Goal: Task Accomplishment & Management: Use online tool/utility

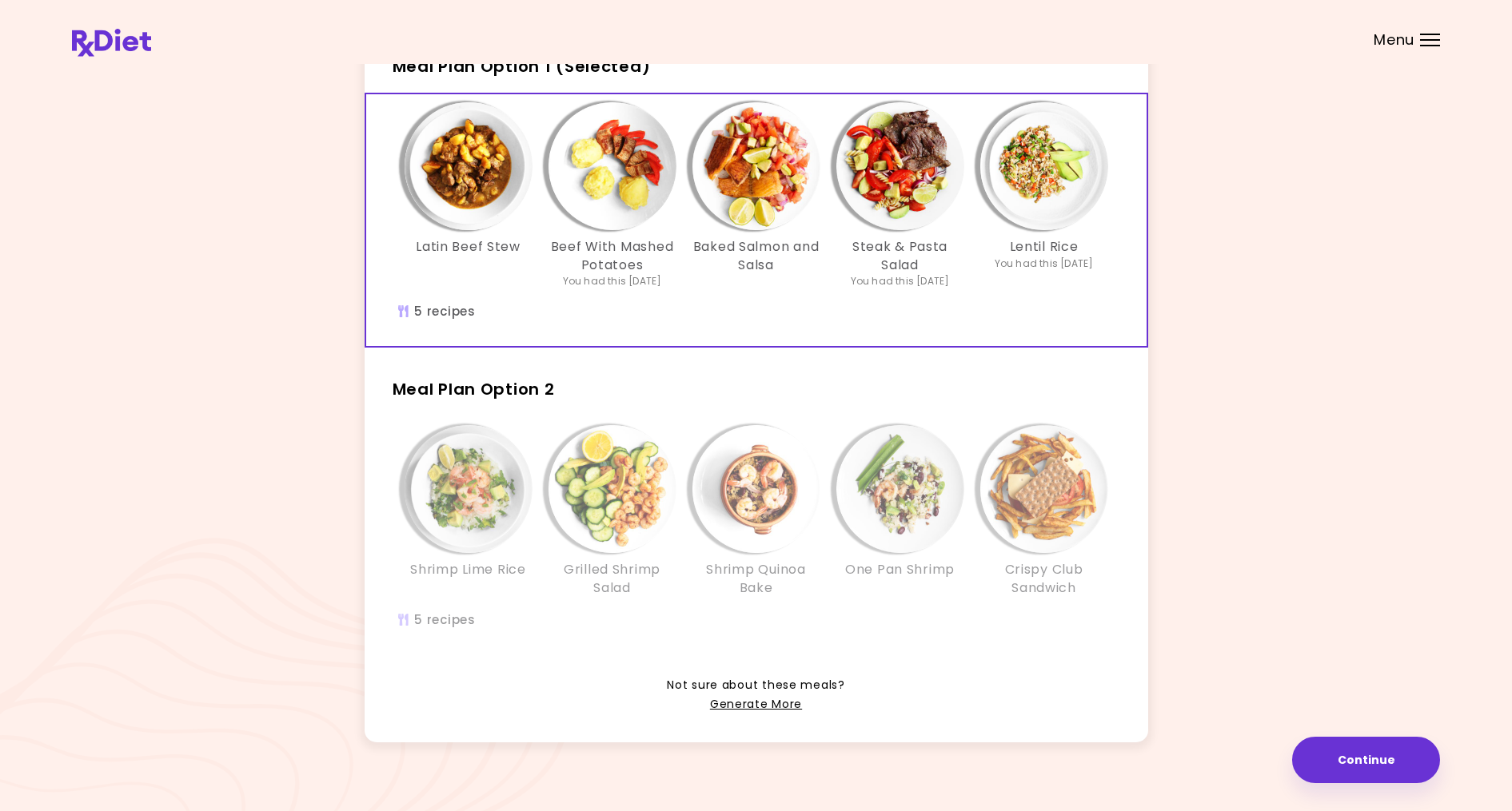
scroll to position [119, 0]
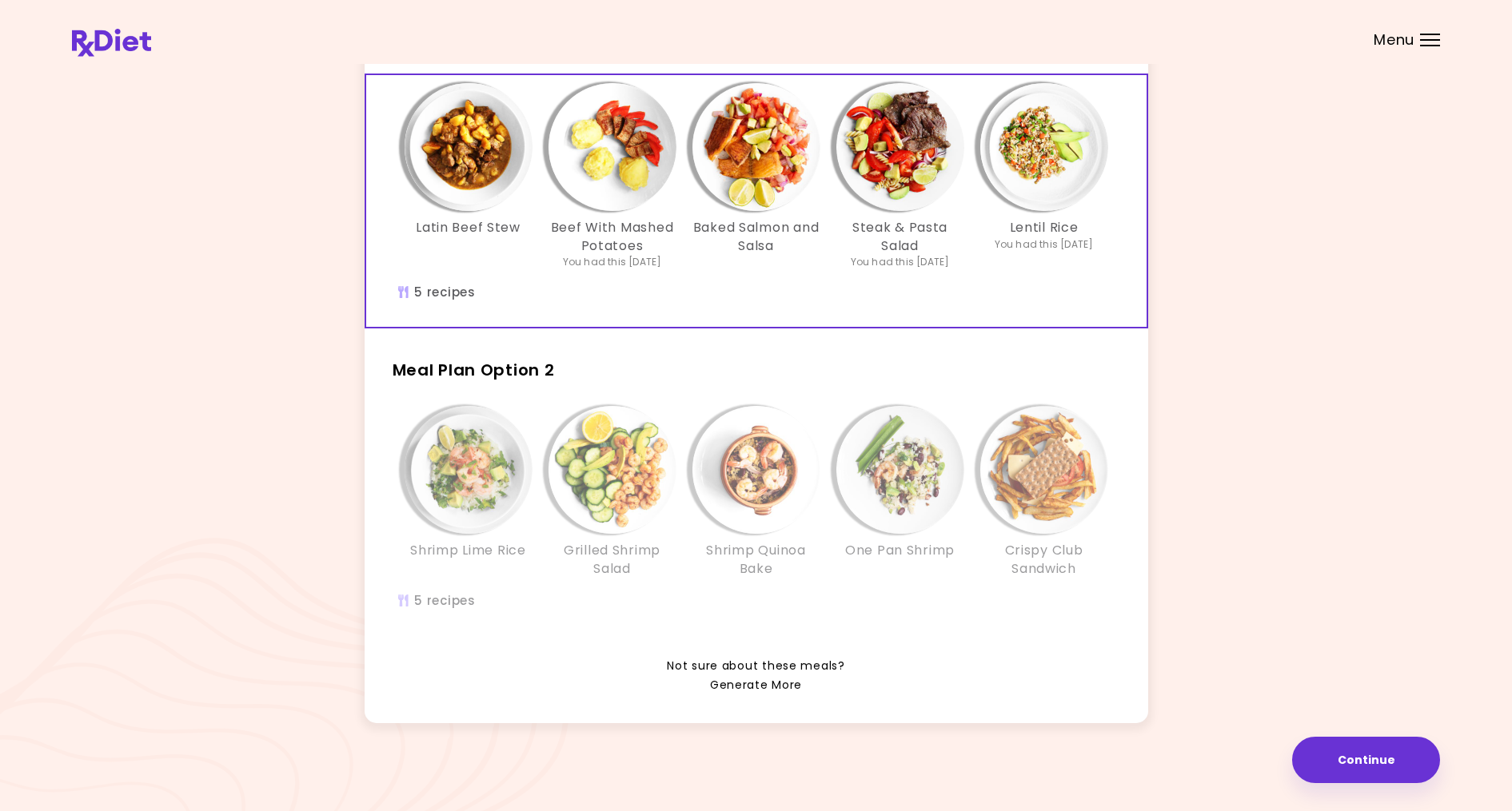
click at [787, 683] on link "Generate More" at bounding box center [756, 685] width 92 height 19
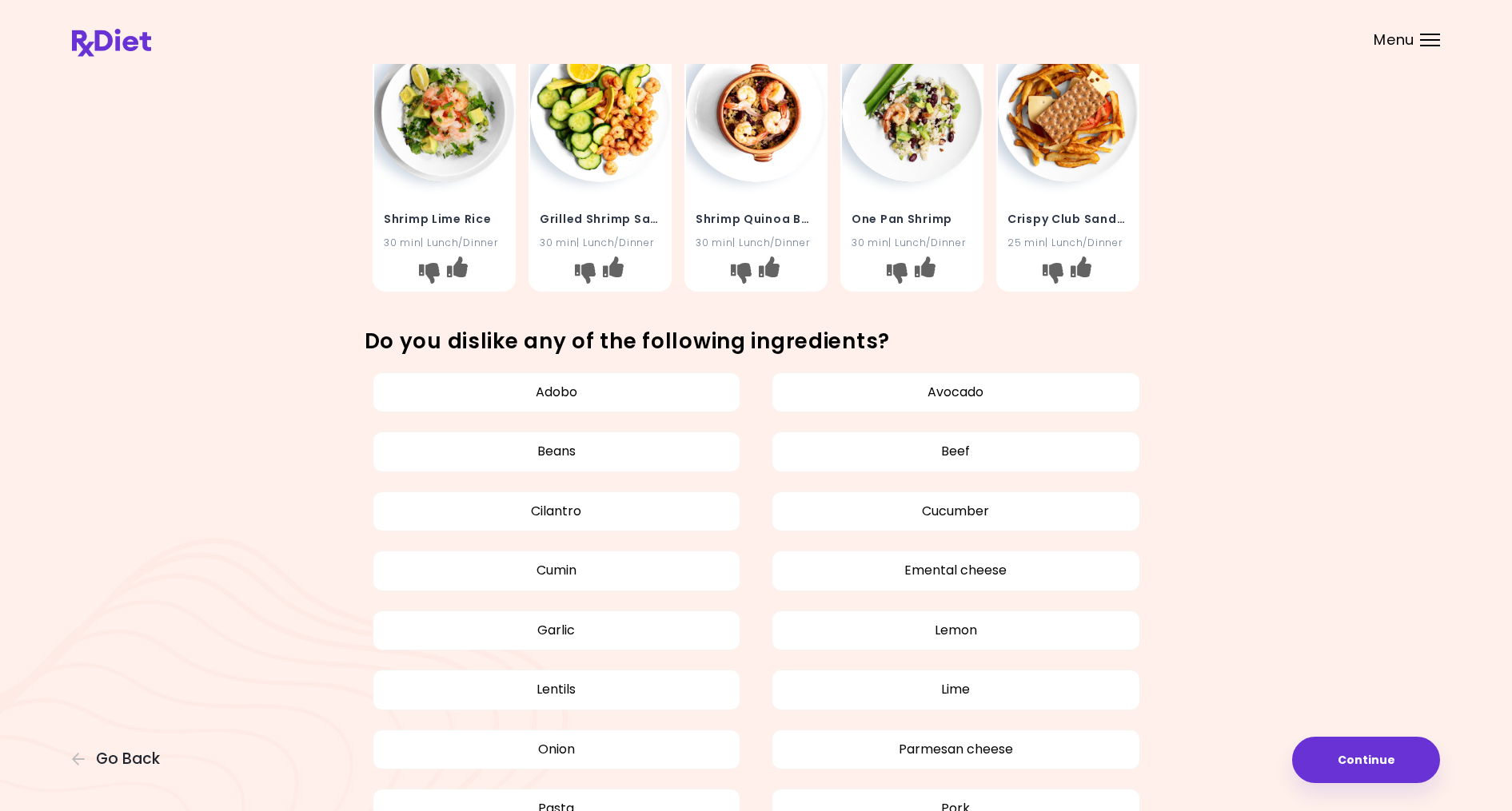
scroll to position [400, 0]
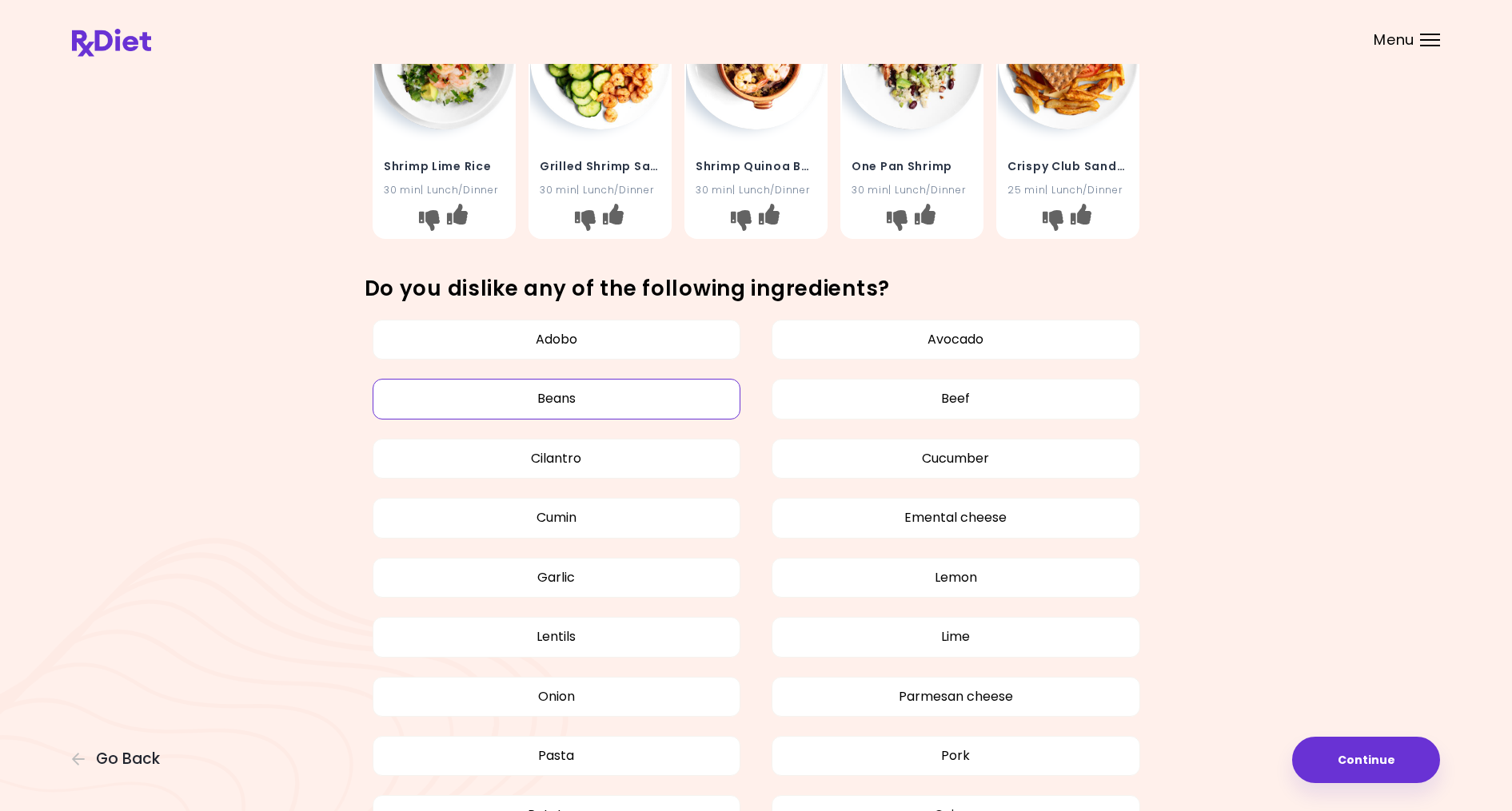
click at [546, 396] on button "Beans" at bounding box center [557, 399] width 369 height 40
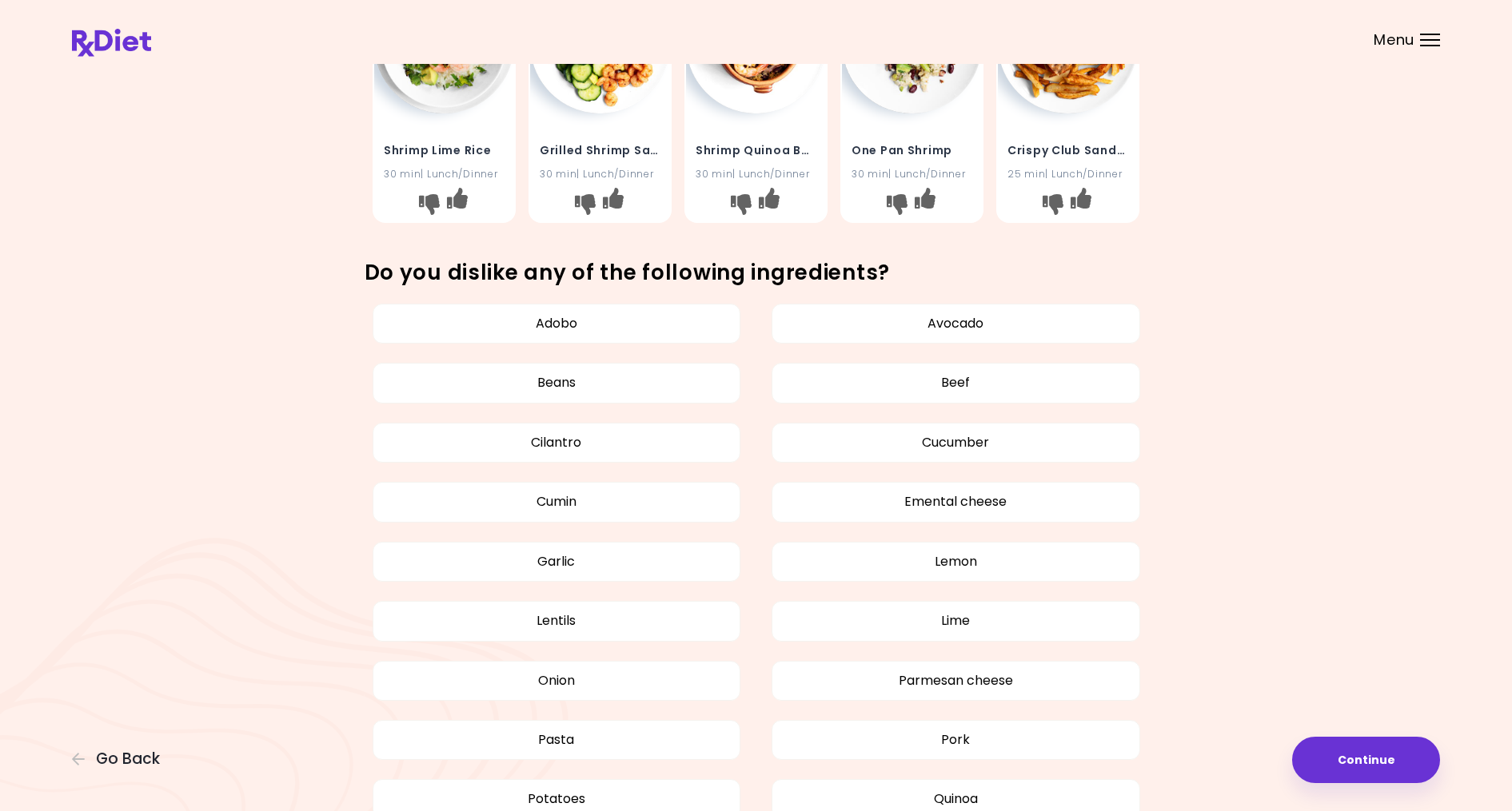
scroll to position [401, 0]
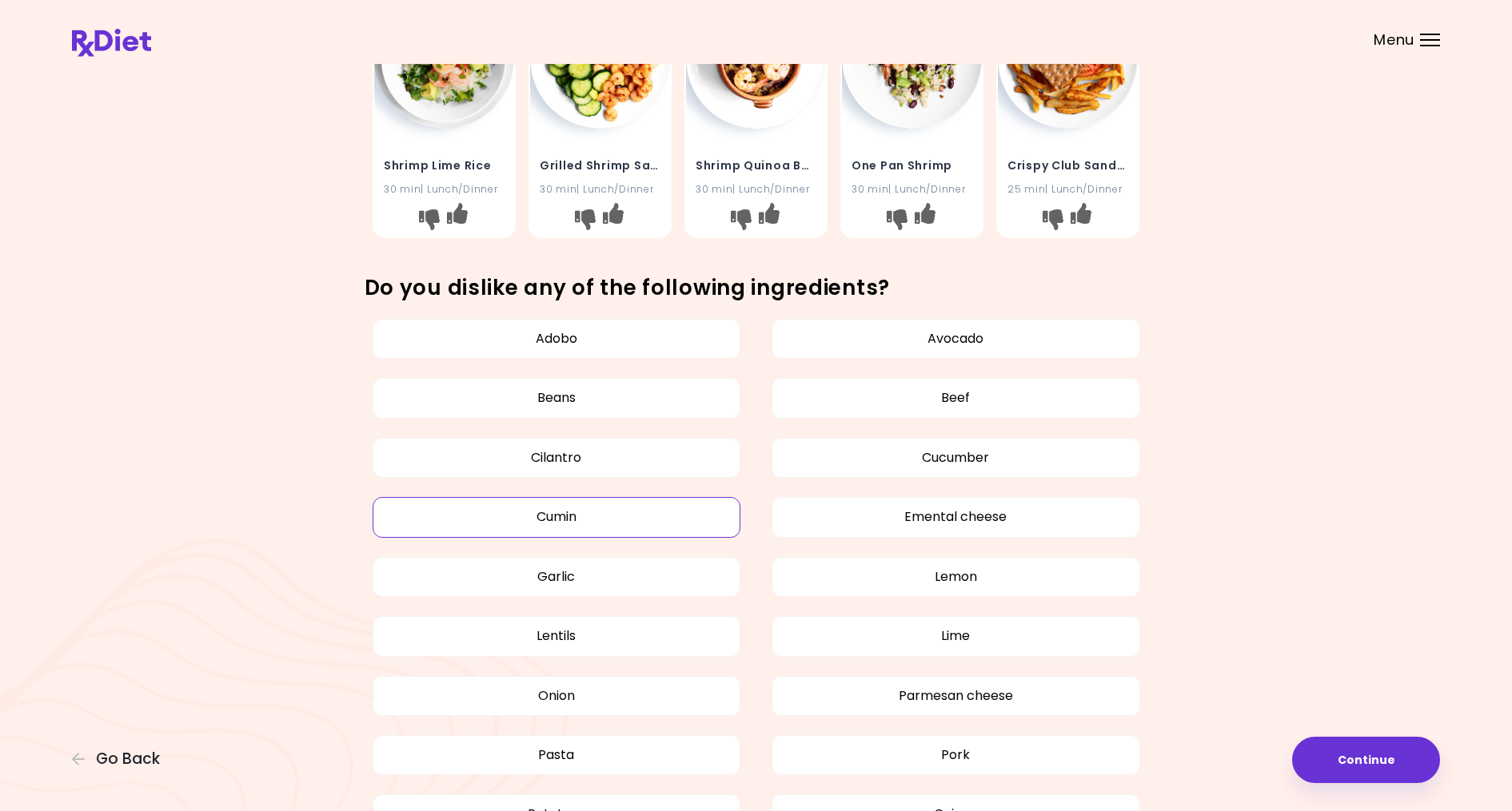
click at [565, 529] on button "Cumin" at bounding box center [557, 517] width 369 height 40
click at [551, 335] on button "Adobo" at bounding box center [557, 339] width 369 height 40
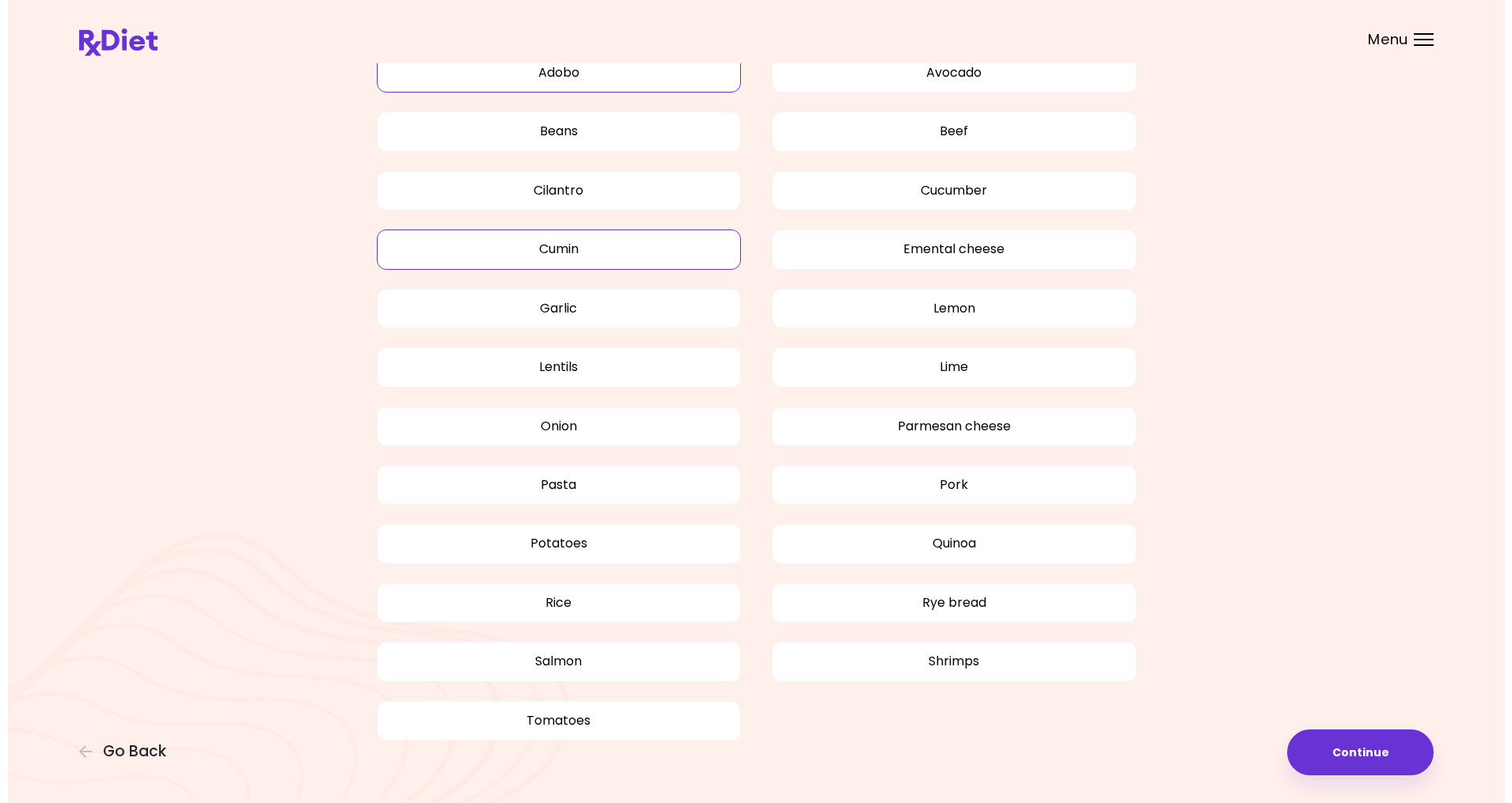
scroll to position [693, 0]
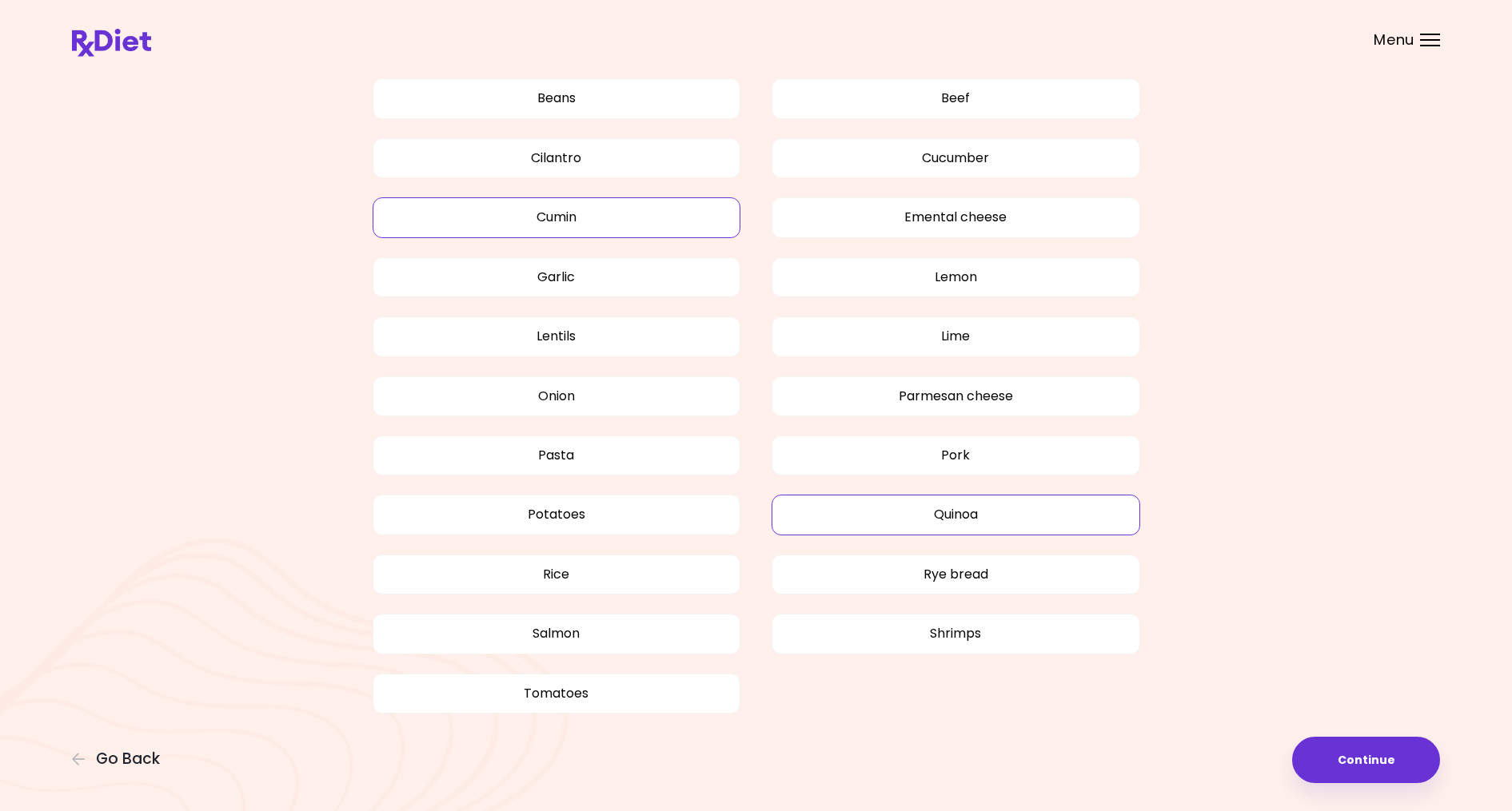
click at [955, 510] on button "Quinoa" at bounding box center [956, 515] width 369 height 40
click at [1335, 767] on button "Continue" at bounding box center [1365, 759] width 148 height 47
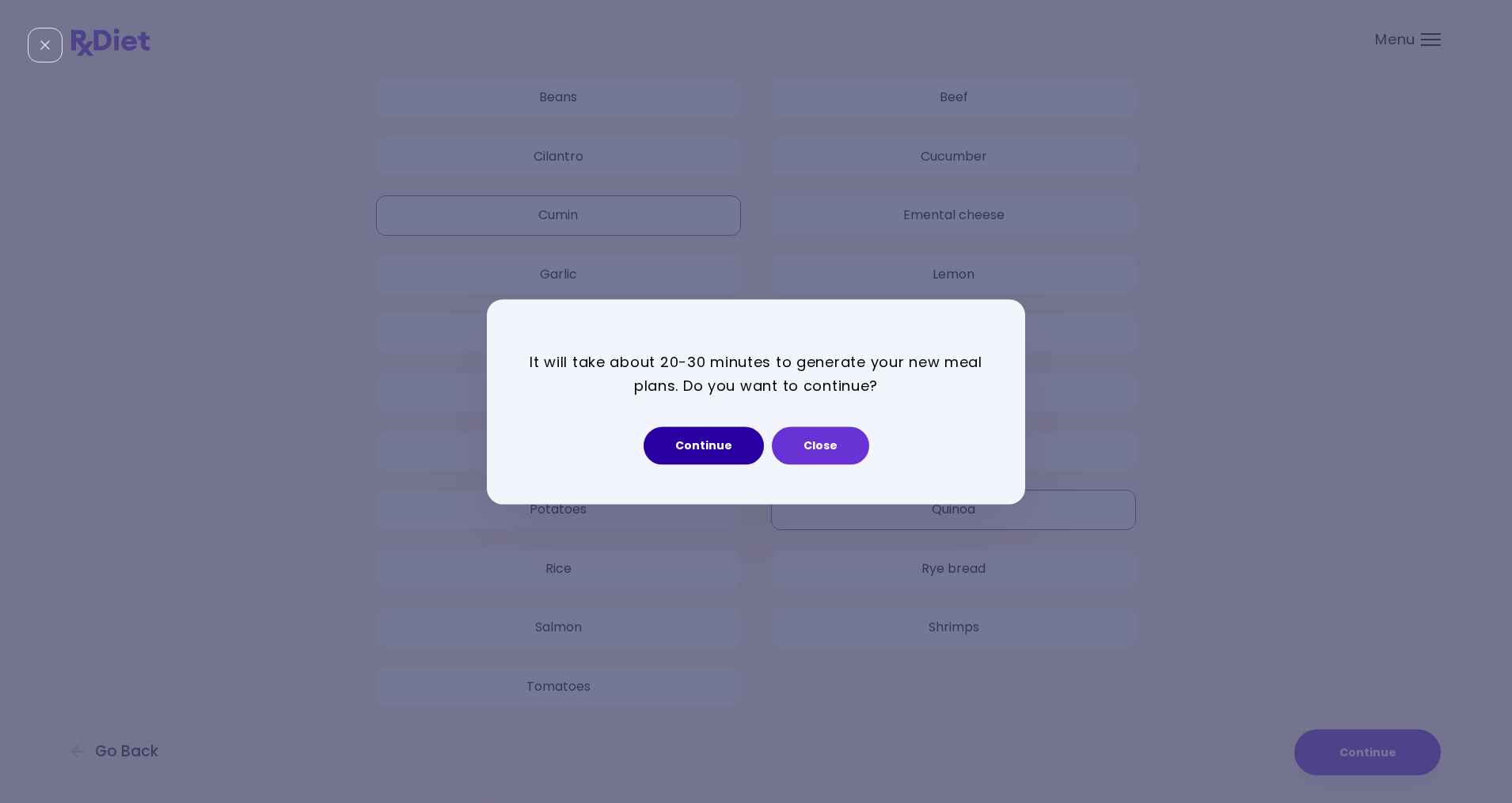
click at [706, 448] on button "Continue" at bounding box center [703, 446] width 121 height 38
